Goal: Task Accomplishment & Management: Use online tool/utility

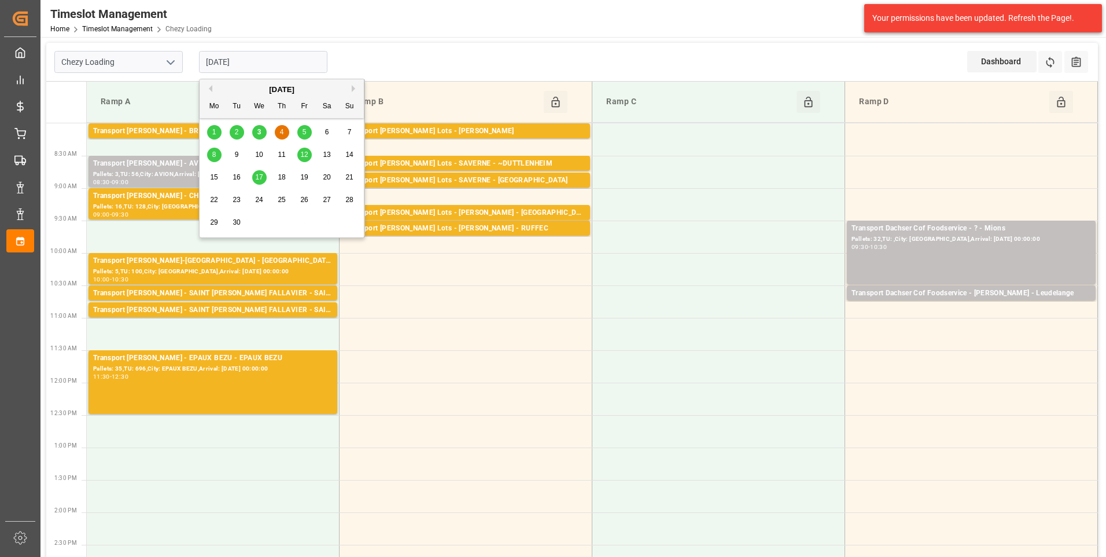
click at [283, 70] on input "[DATE]" at bounding box center [263, 62] width 128 height 22
click at [257, 130] on span "3" at bounding box center [259, 132] width 4 height 8
type input "[DATE]"
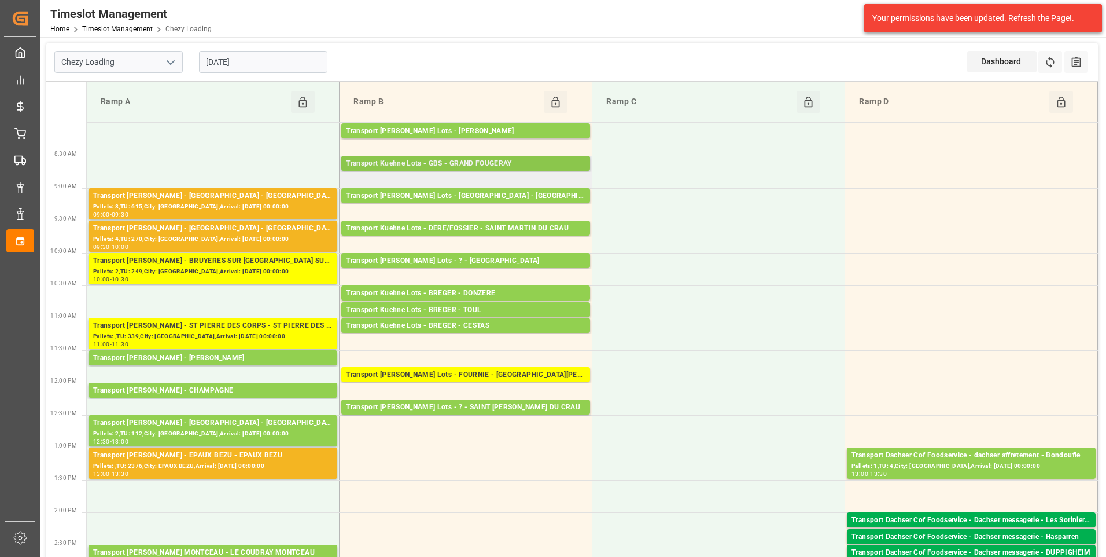
click at [517, 159] on div "Transport Kuehne Lots - GBS - GRAND FOUGERAY" at bounding box center [466, 164] width 240 height 12
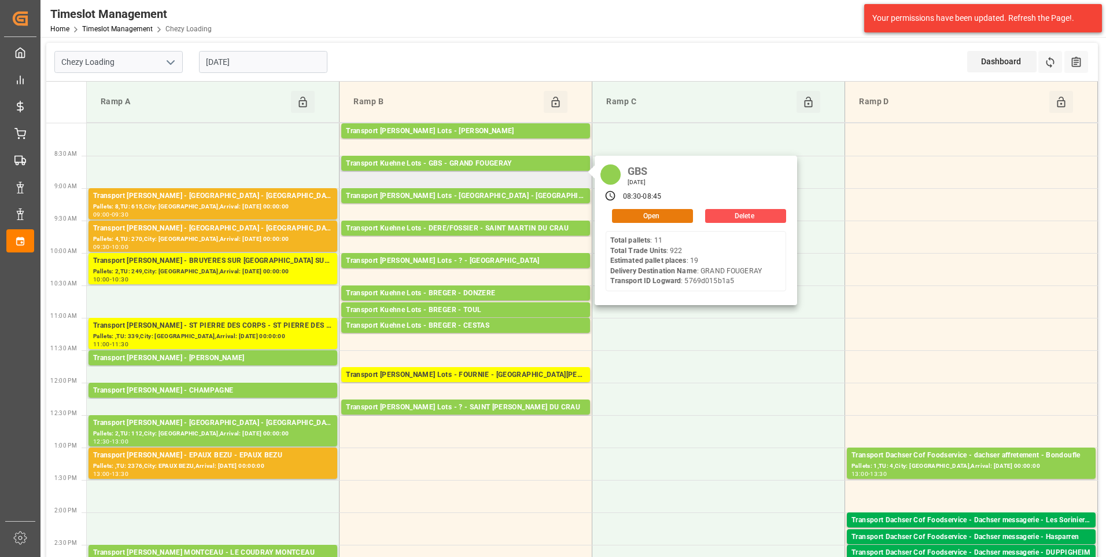
click at [638, 212] on button "Open" at bounding box center [652, 216] width 81 height 14
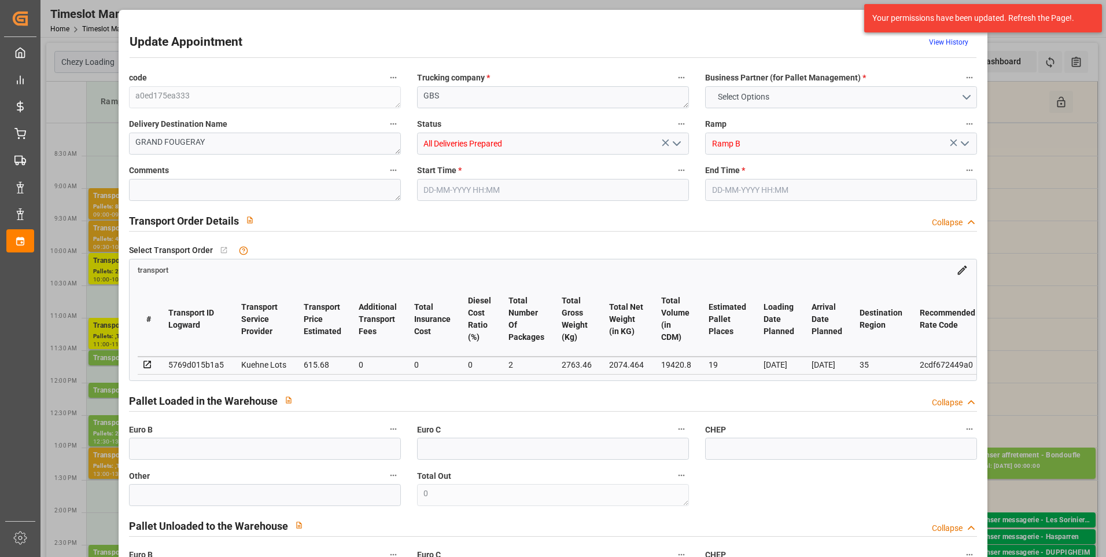
type input "19"
type input "615.68"
type input "0"
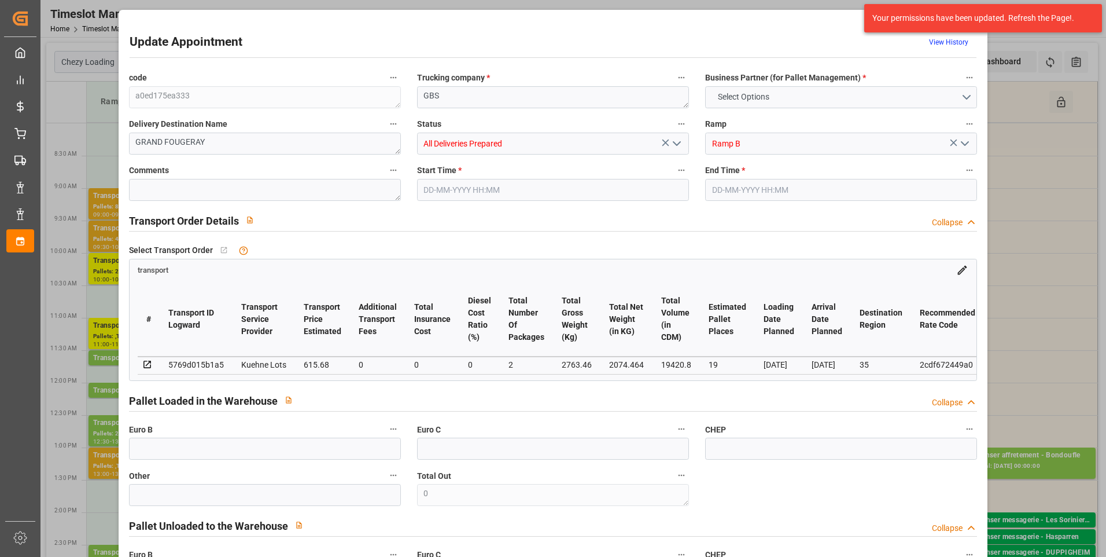
type input "615.68"
type input "0"
type input "2"
type input "2074.464"
type input "3469.4"
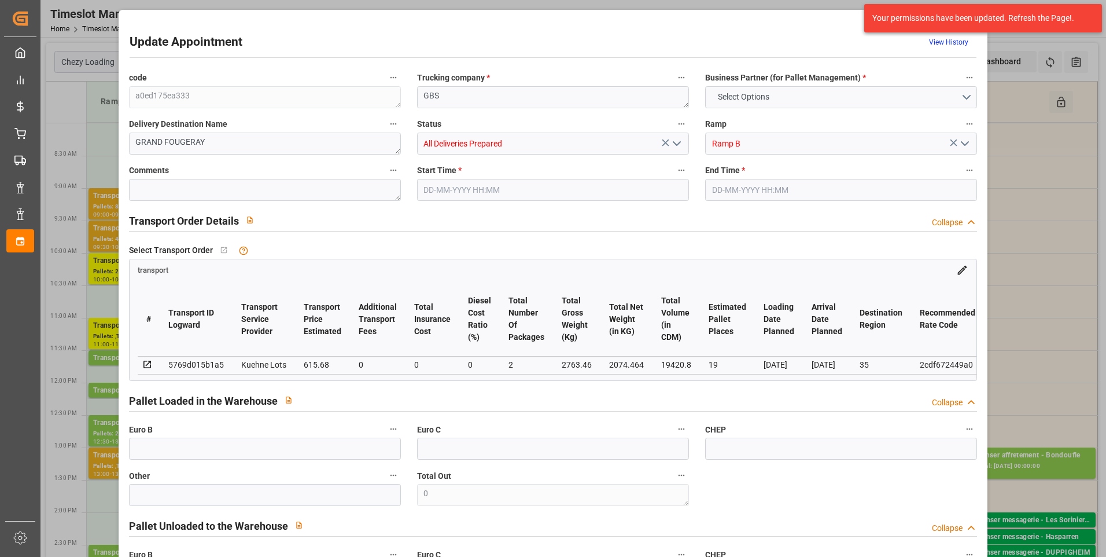
type input "19420.8"
type input "35"
type input "11"
type input "922"
type input "28"
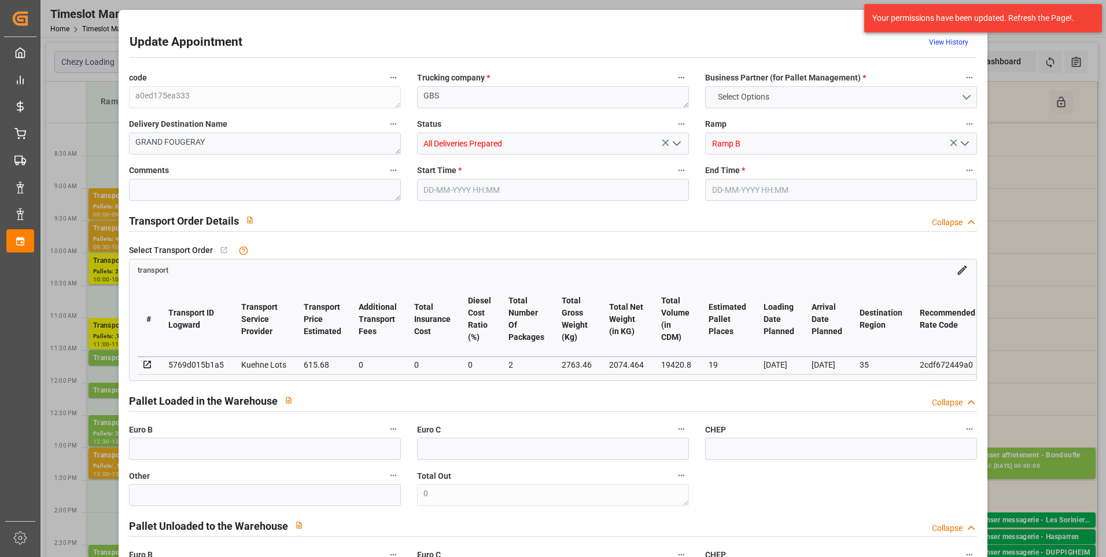
type input "101"
type input "2763.46"
type input "0"
type input "4710.8598"
type input "0"
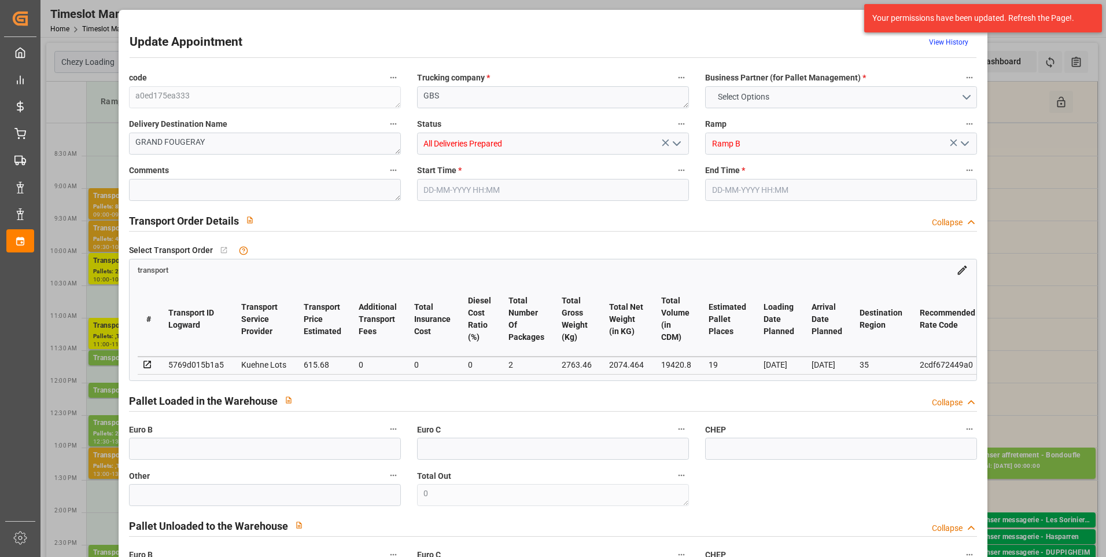
type input "0"
type input "21"
type input "35"
type input "[DATE] 08:30"
type input "[DATE] 08:45"
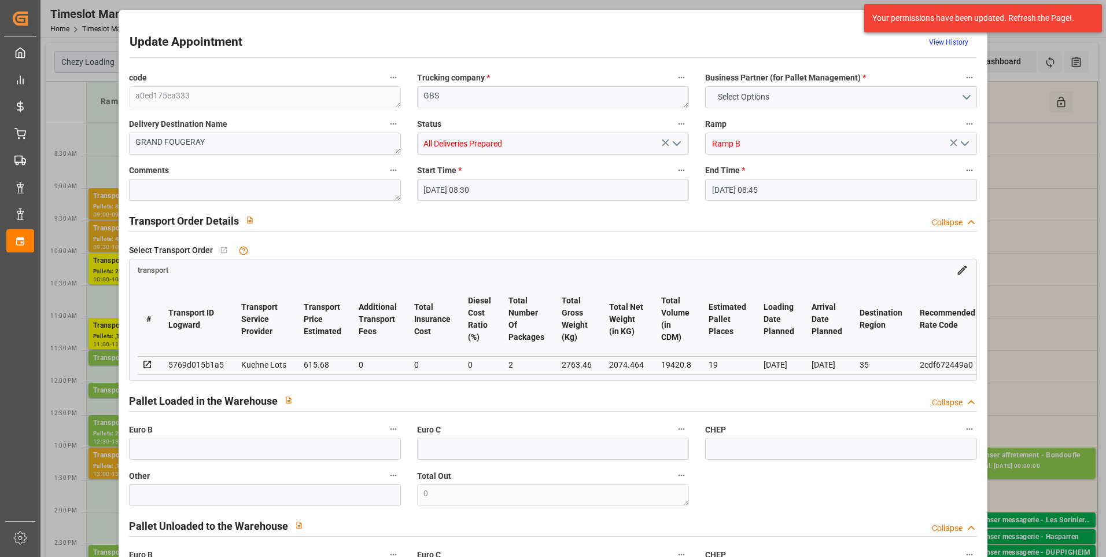
type input "[DATE] 14:52"
type input "[DATE] 11:28"
type input "[DATE]"
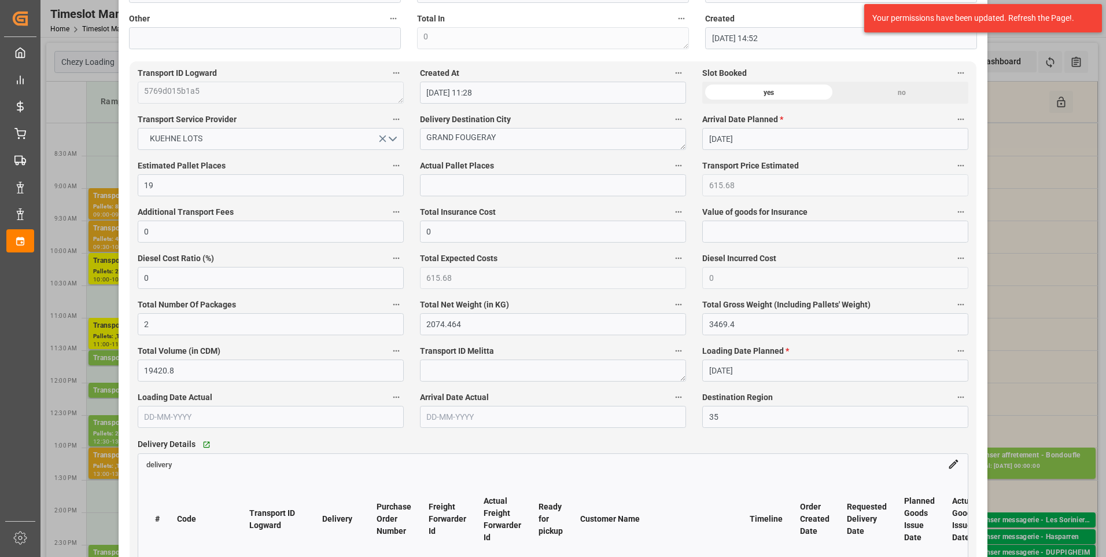
scroll to position [752, 0]
